Goal: Information Seeking & Learning: Learn about a topic

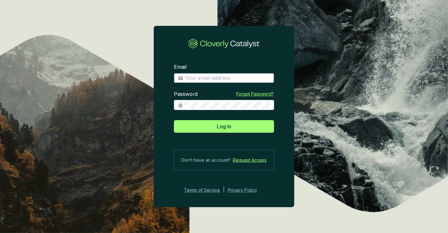
click at [245, 78] on input "Email" at bounding box center [228, 78] width 86 height 7
type input "amelia@bioforestal.mx"
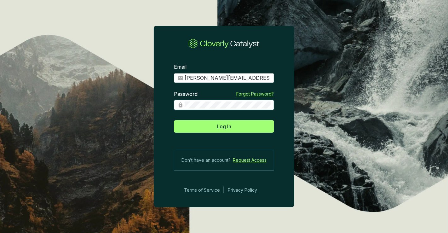
click at [174, 120] on button "Log In" at bounding box center [224, 126] width 100 height 13
click at [167, 103] on section "Email amelia@bioforestal.mx Password Forgot Password? Log In Don’t have an acco…" at bounding box center [224, 129] width 141 height 150
click at [174, 120] on button "Log In" at bounding box center [224, 126] width 100 height 13
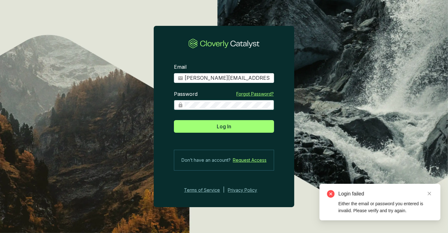
click at [115, 73] on section "Email amelia@bioforestal.mx Password Forgot Password? Log In Don’t have an acco…" at bounding box center [224, 116] width 448 height 233
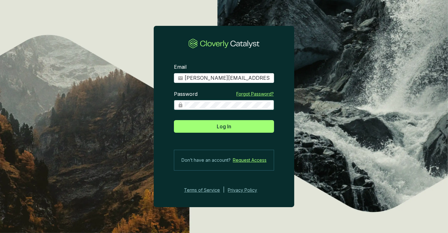
click at [174, 120] on button "Log In" at bounding box center [224, 126] width 100 height 13
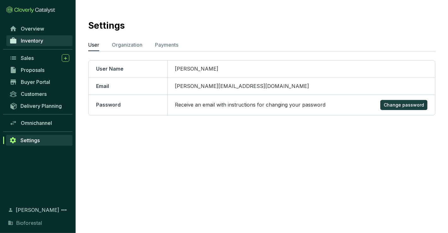
click at [38, 44] on link "Inventory" at bounding box center [39, 40] width 66 height 11
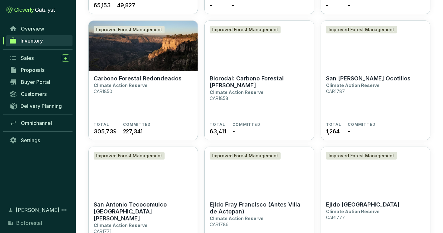
scroll to position [1342, 0]
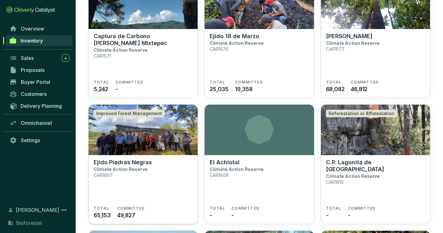
click at [130, 148] on img at bounding box center [143, 130] width 109 height 50
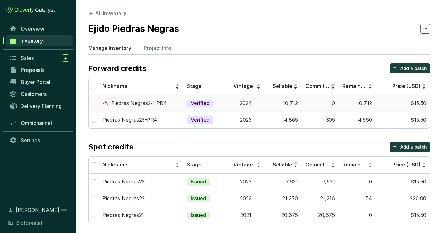
click at [274, 108] on td "10,712" at bounding box center [283, 103] width 37 height 17
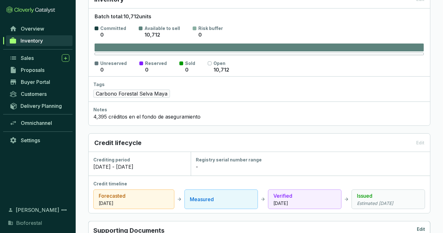
scroll to position [385, 0]
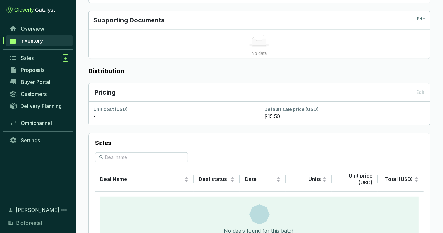
click at [49, 38] on link "Inventory" at bounding box center [39, 40] width 67 height 11
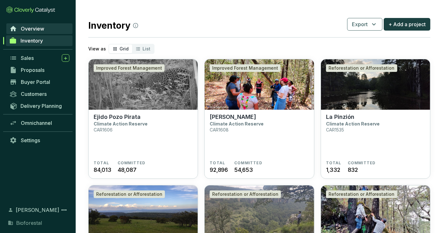
click at [38, 32] on link "Overview" at bounding box center [39, 28] width 66 height 11
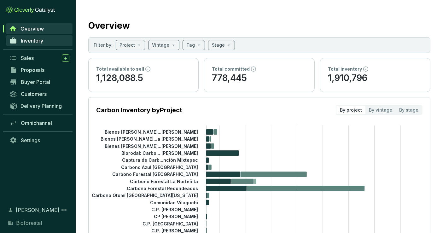
click at [61, 43] on link "Inventory" at bounding box center [39, 40] width 66 height 11
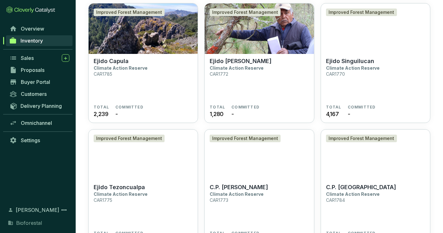
scroll to position [1436, 0]
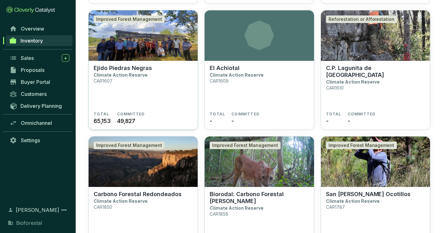
click at [166, 68] on section "Ejido Piedras Negras Climate Action Reserve CAR1607" at bounding box center [143, 88] width 99 height 47
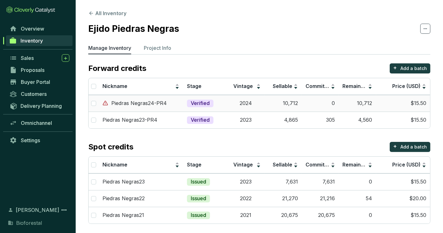
click at [189, 100] on div "Verified" at bounding box center [200, 104] width 26 height 8
